Goal: Book appointment/travel/reservation

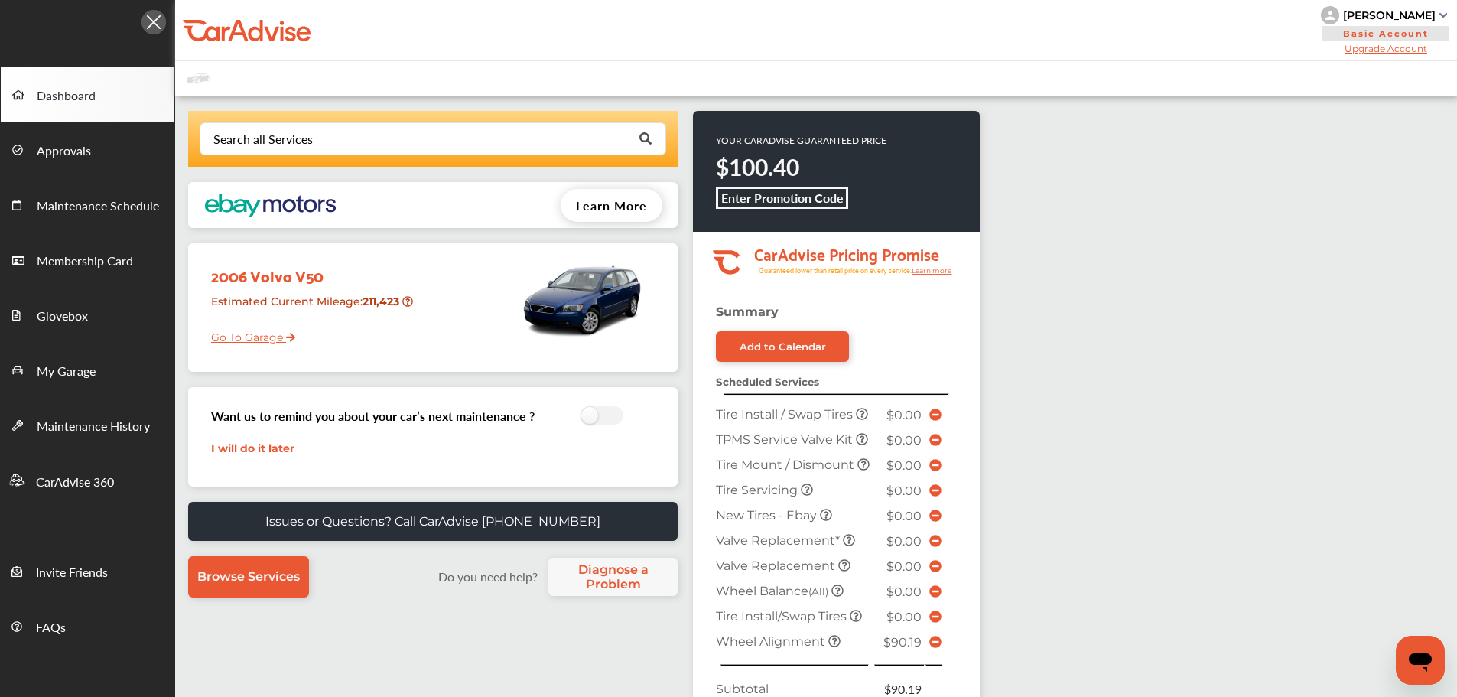
click at [246, 343] on link "Go To Garage" at bounding box center [248, 333] width 96 height 29
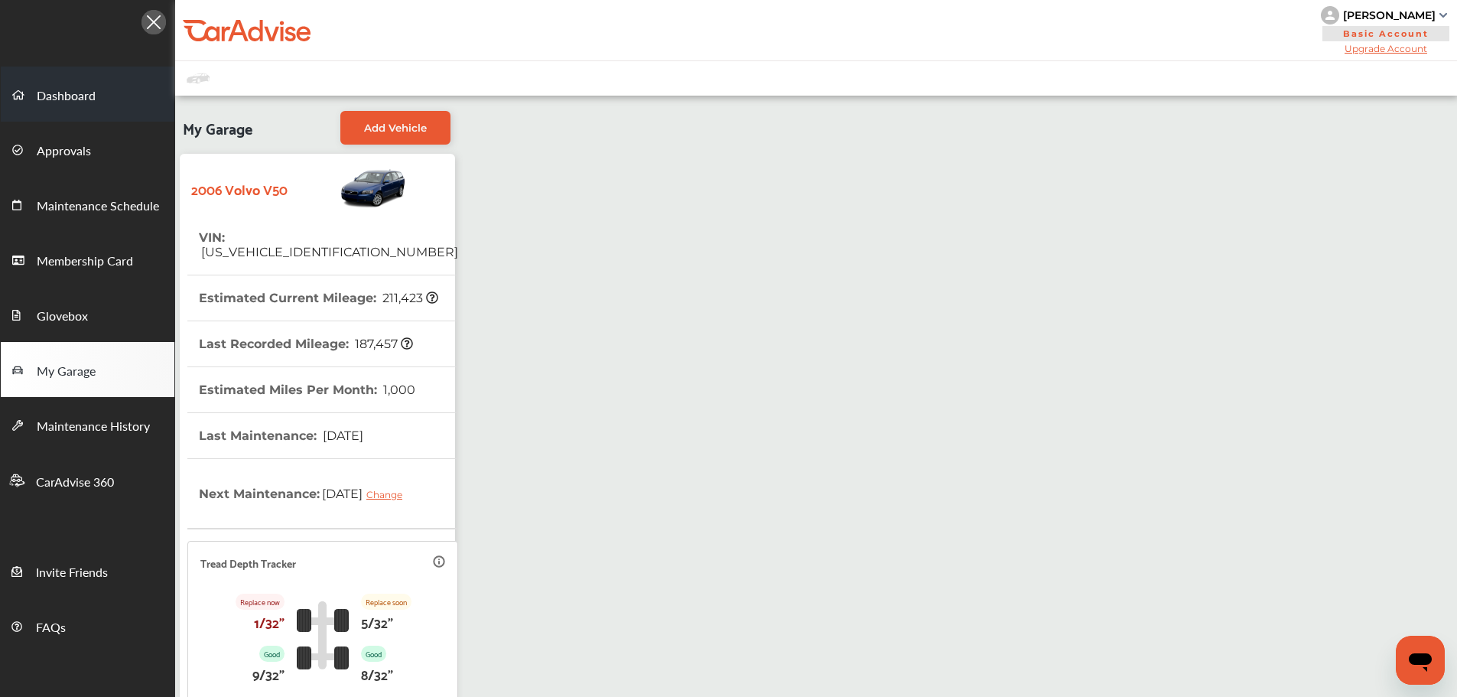
click at [53, 89] on span "Dashboard" at bounding box center [66, 96] width 59 height 20
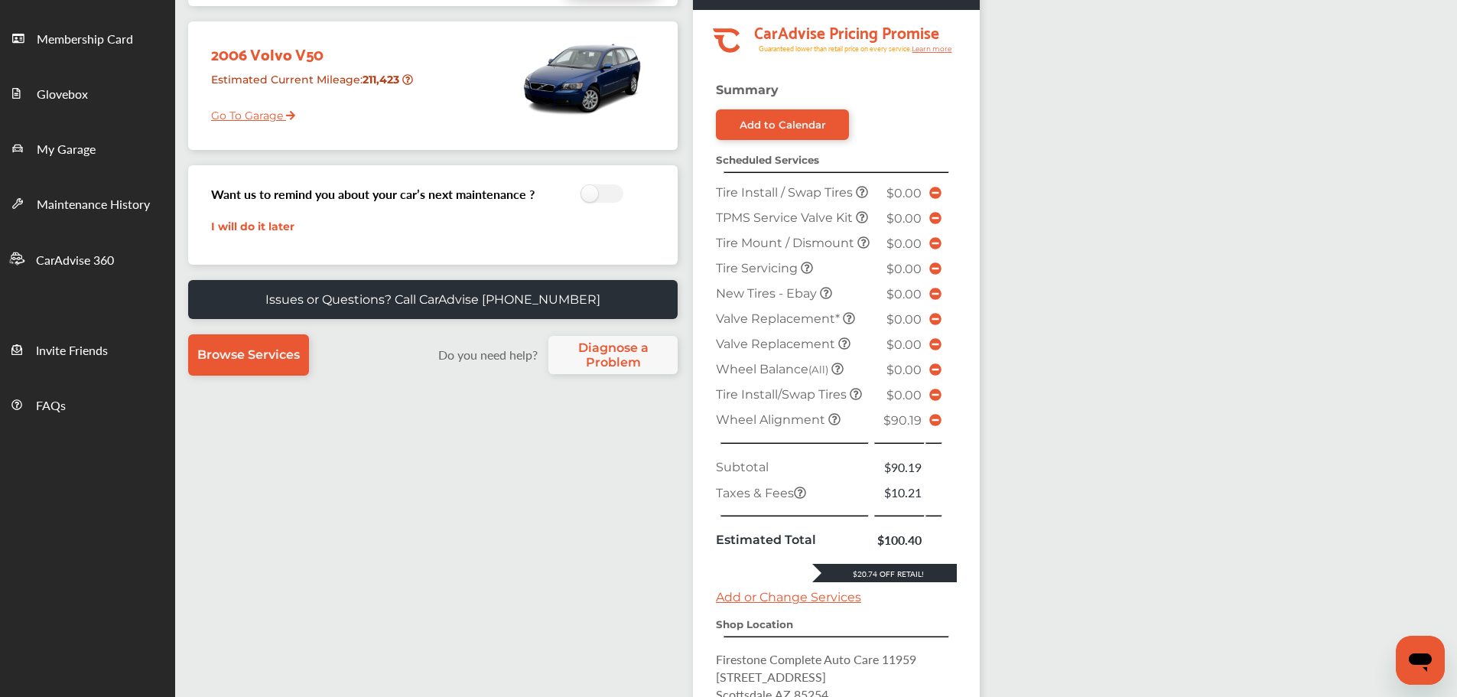
scroll to position [459, 0]
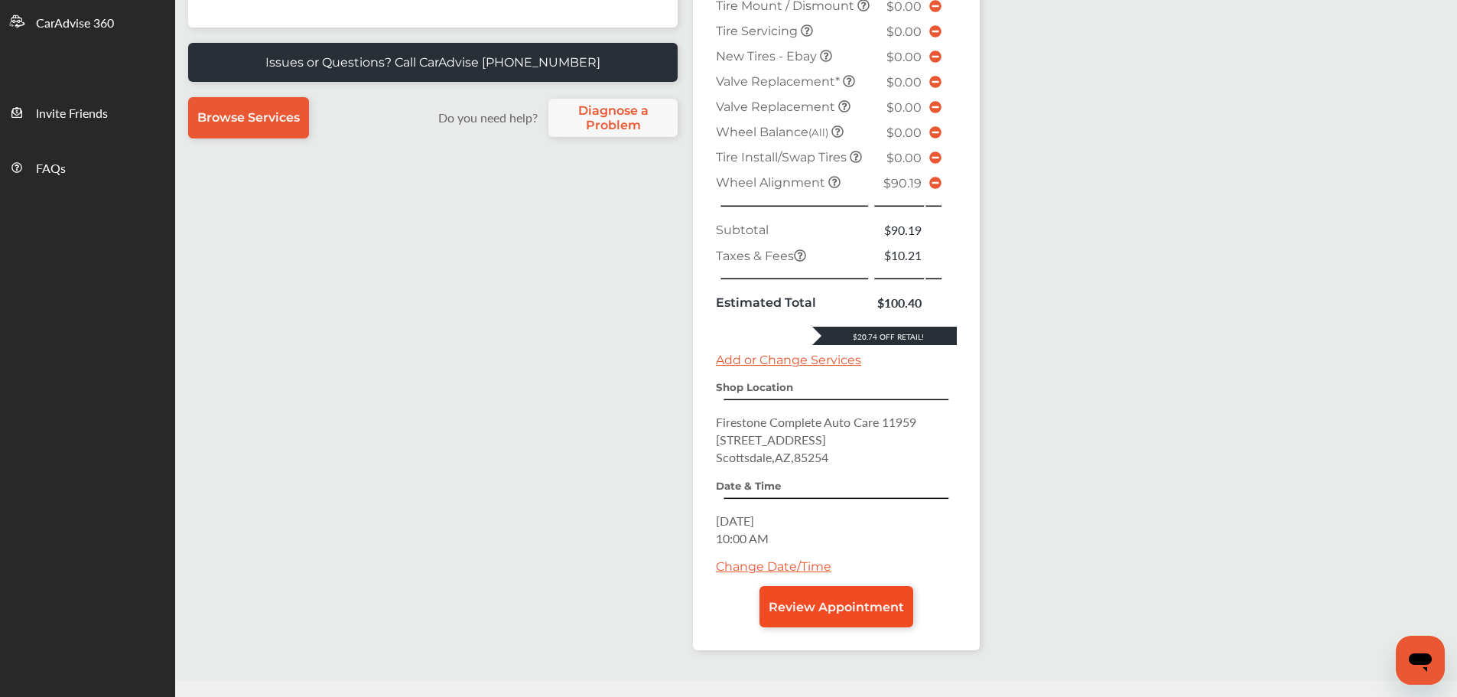
click at [835, 626] on link "Review Appointment" at bounding box center [836, 606] width 154 height 41
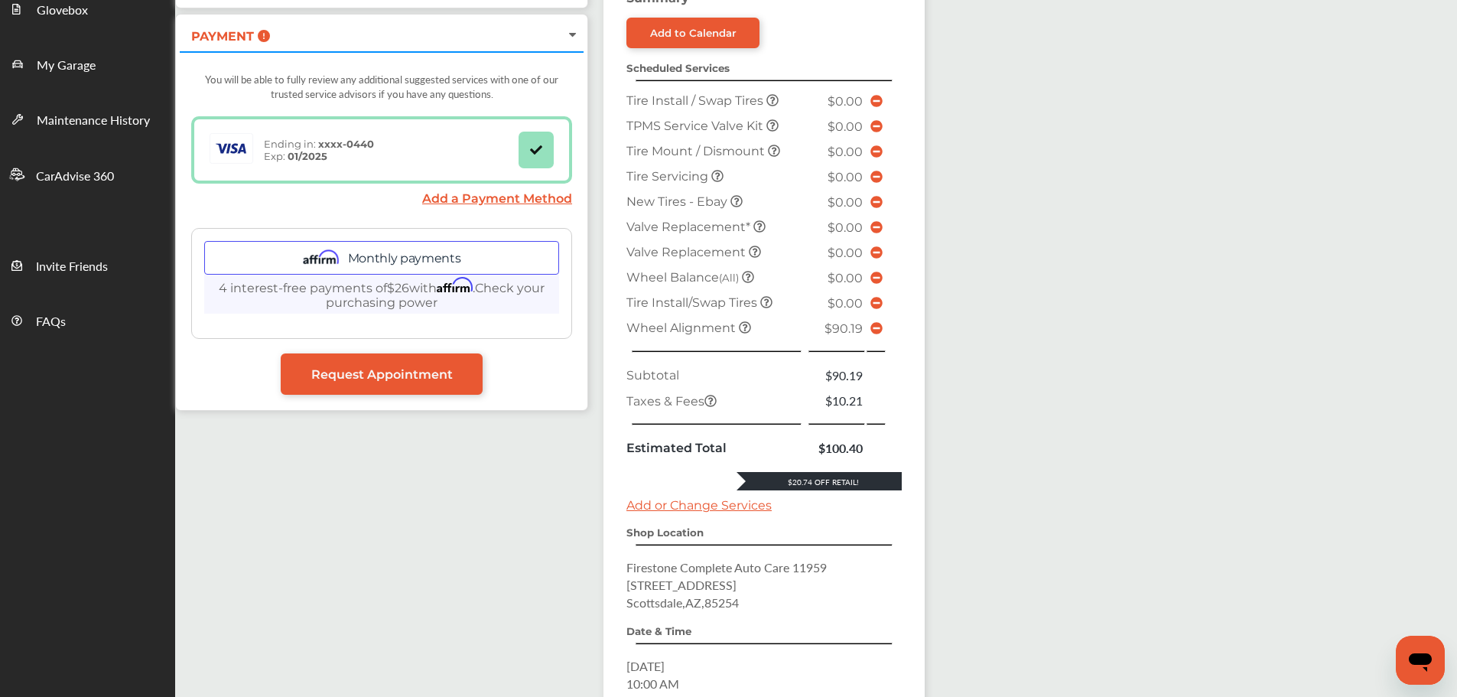
scroll to position [382, 0]
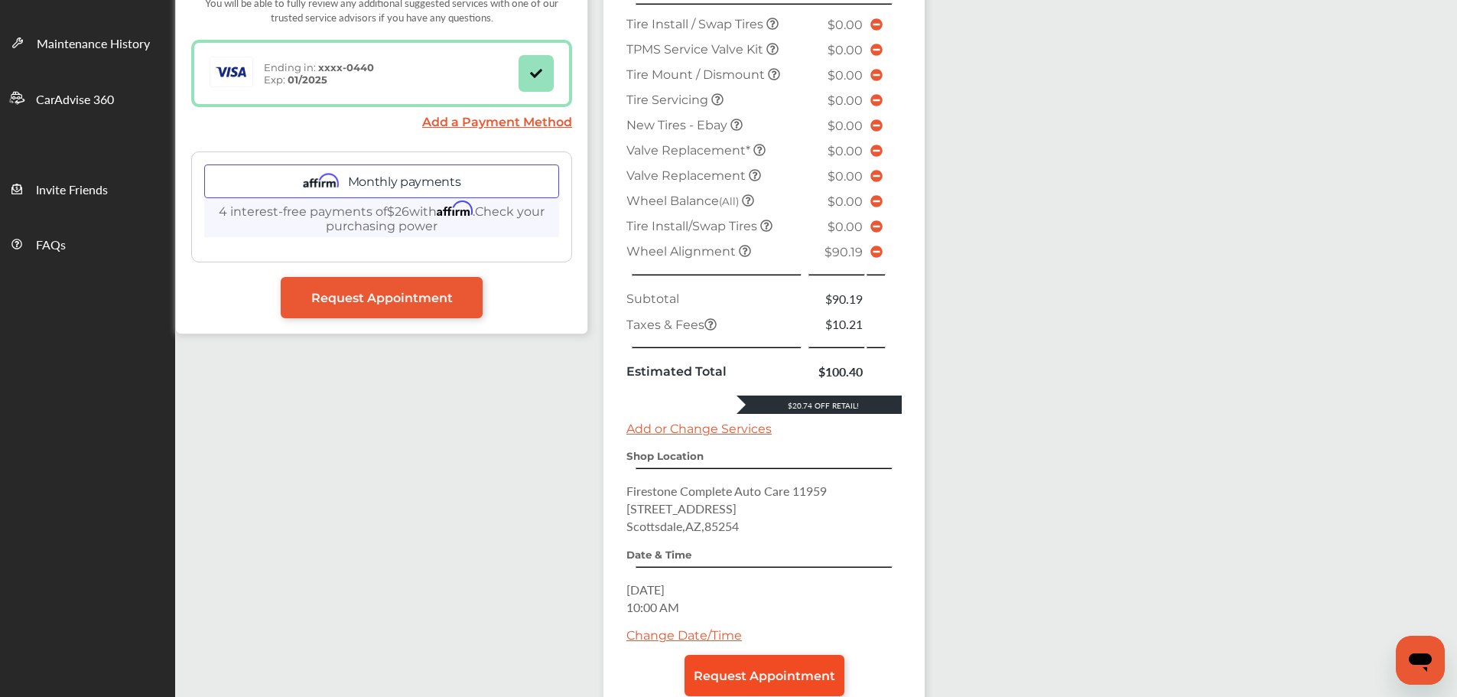
click at [807, 672] on span "Request Appointment" at bounding box center [764, 675] width 141 height 15
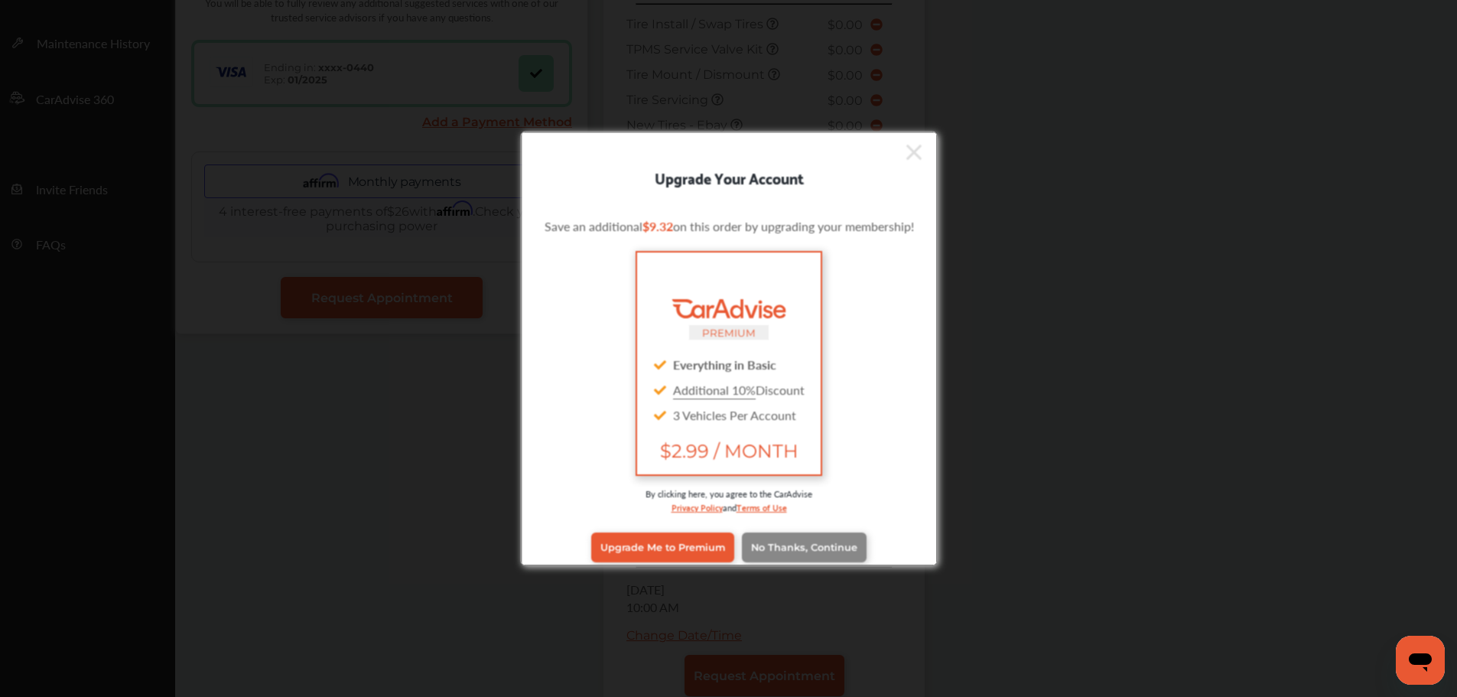
click at [788, 541] on span "No Thanks, Continue" at bounding box center [803, 546] width 106 height 11
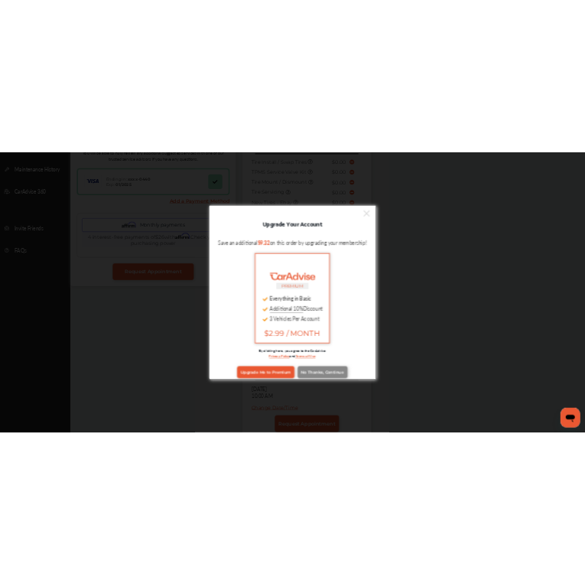
scroll to position [0, 0]
